Goal: Transaction & Acquisition: Purchase product/service

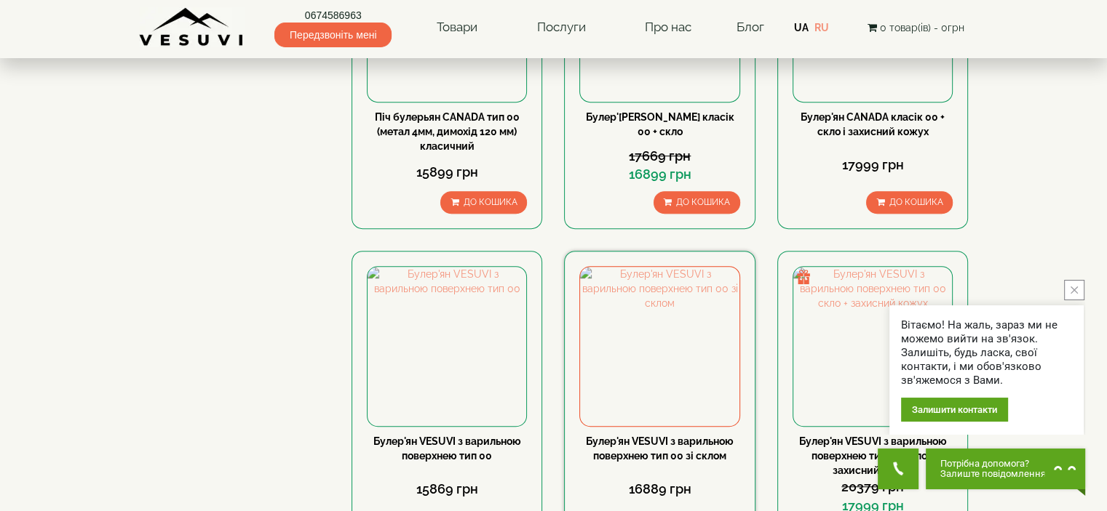
scroll to position [946, 0]
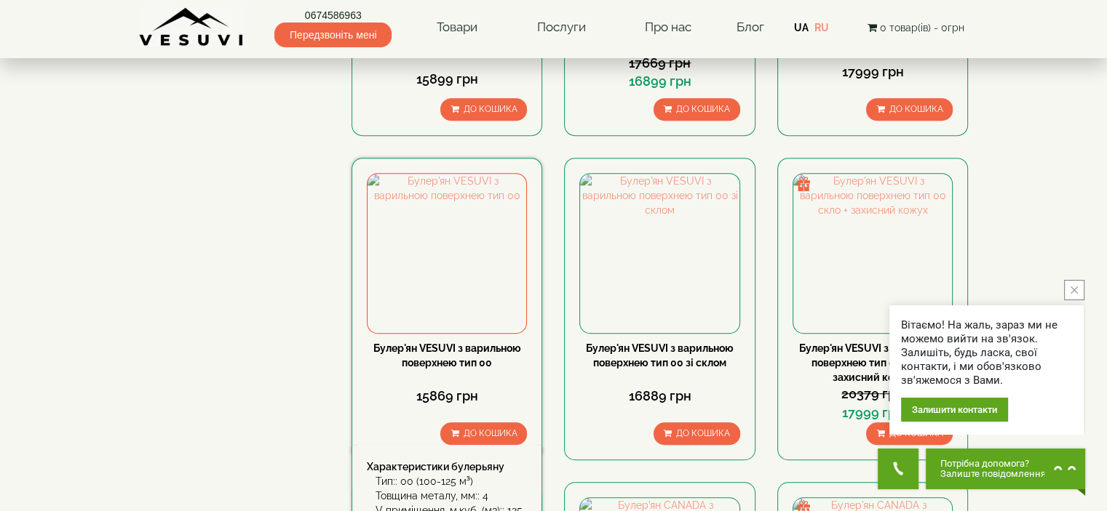
click at [429, 341] on div "Булер'ян VESUVI з варильною поверхнею тип 00" at bounding box center [447, 355] width 160 height 29
click at [429, 343] on link "Булер'ян VESUVI з варильною поверхнею тип 00" at bounding box center [447, 356] width 148 height 26
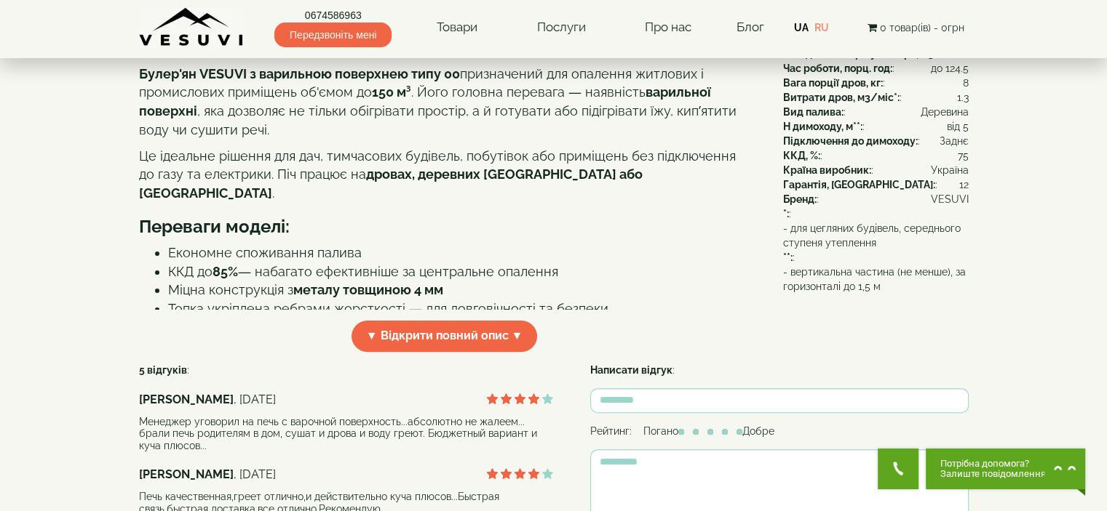
scroll to position [364, 0]
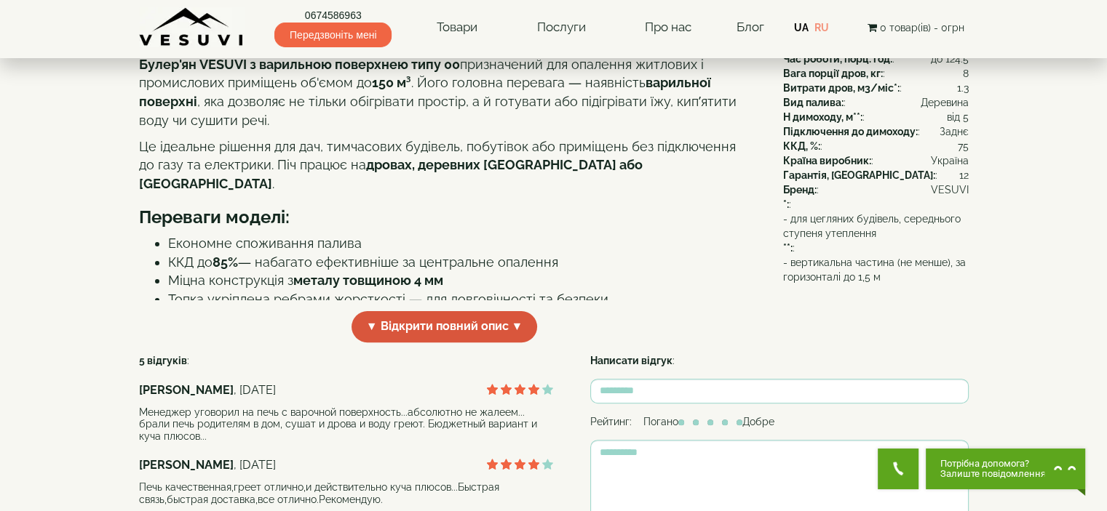
click at [396, 343] on span "▼ Відкрити повний опис ▼" at bounding box center [444, 326] width 186 height 31
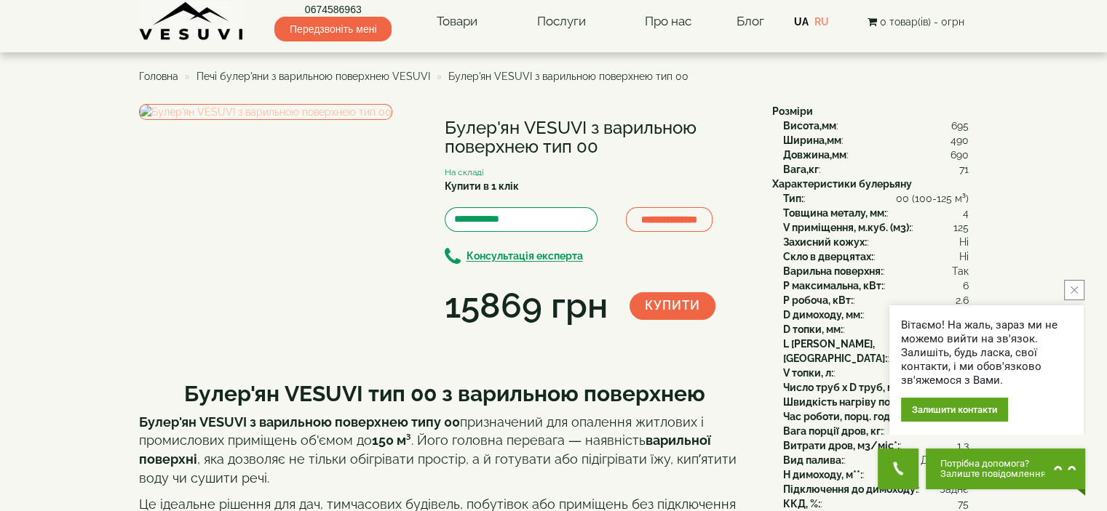
scroll to position [0, 0]
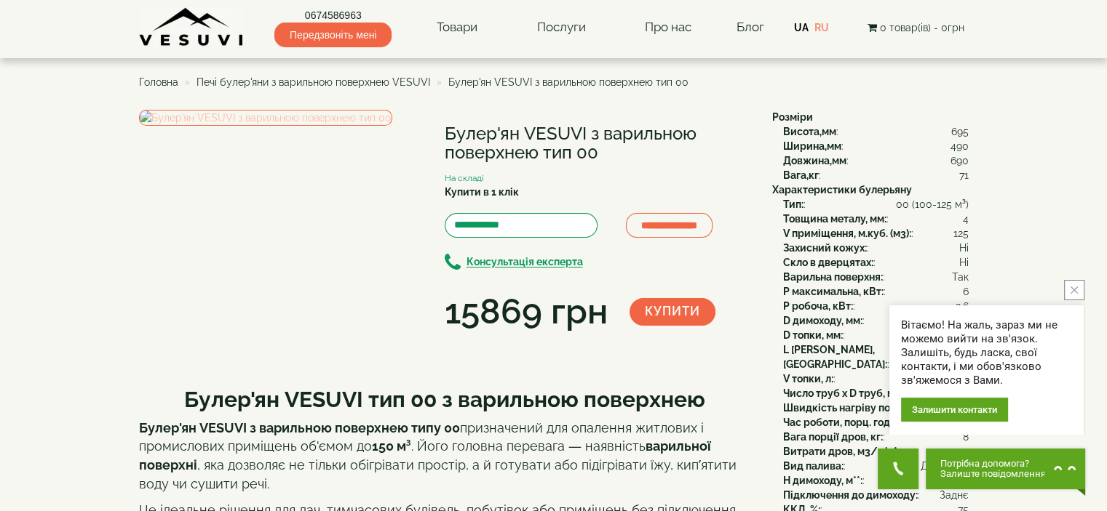
click at [255, 126] on img at bounding box center [265, 118] width 253 height 16
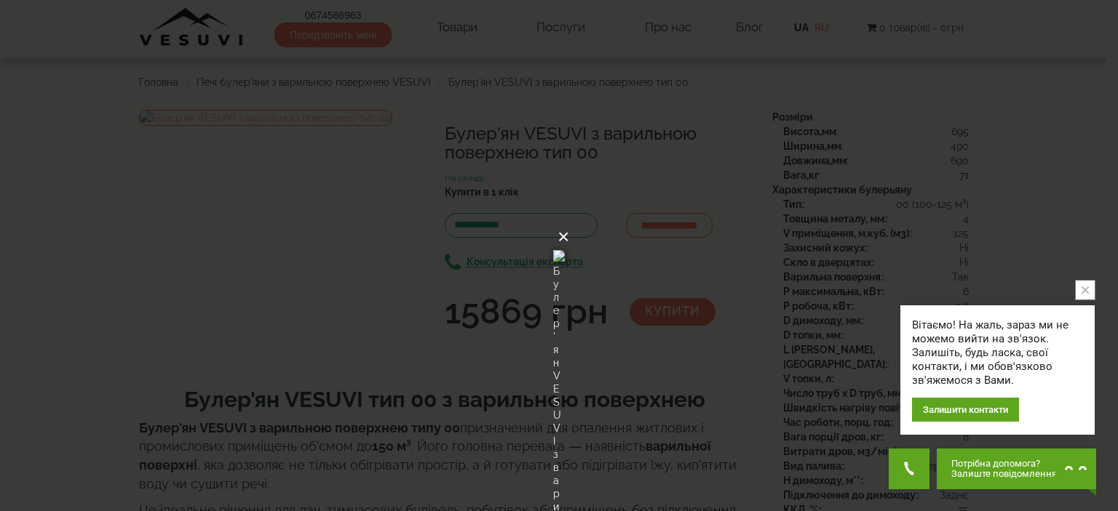
click at [569, 221] on button "×" at bounding box center [563, 237] width 12 height 32
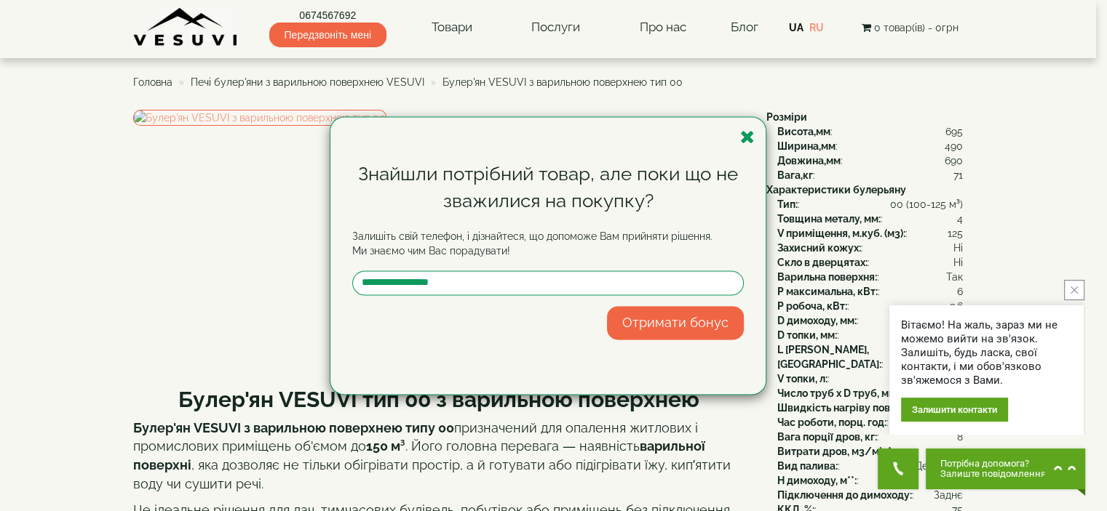
drag, startPoint x: 750, startPoint y: 138, endPoint x: 786, endPoint y: 75, distance: 72.0
click at [750, 136] on icon "button" at bounding box center [747, 137] width 15 height 18
